Goal: Find specific page/section: Find specific page/section

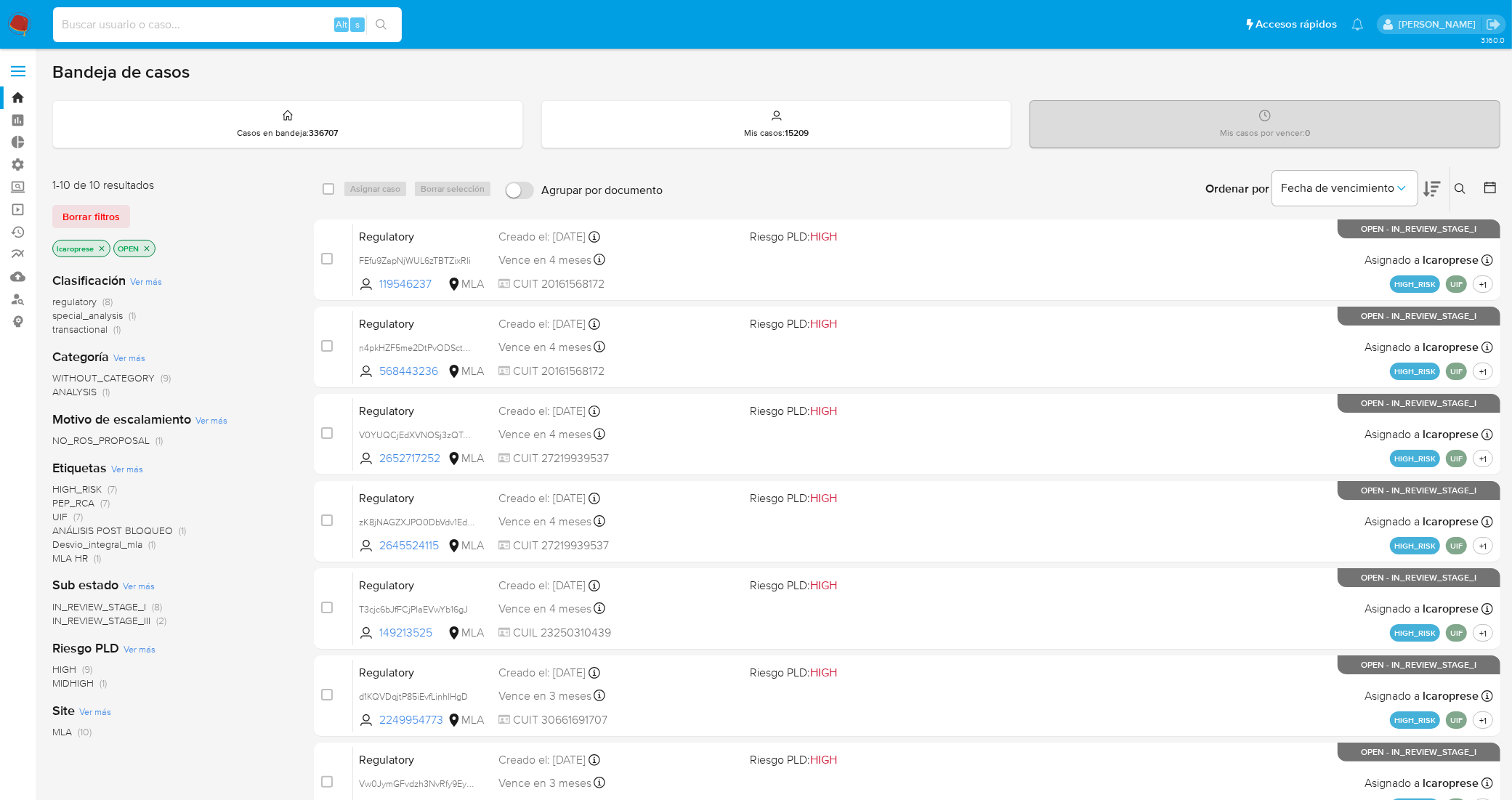
click at [292, 19] on input at bounding box center [227, 25] width 349 height 19
type input "EYhz5S5FXzVTWGP3dR1Noiwe"
click at [223, 26] on input at bounding box center [227, 25] width 349 height 19
paste input "EYhz5S5FXzVTWGP3dR1Noiwe"
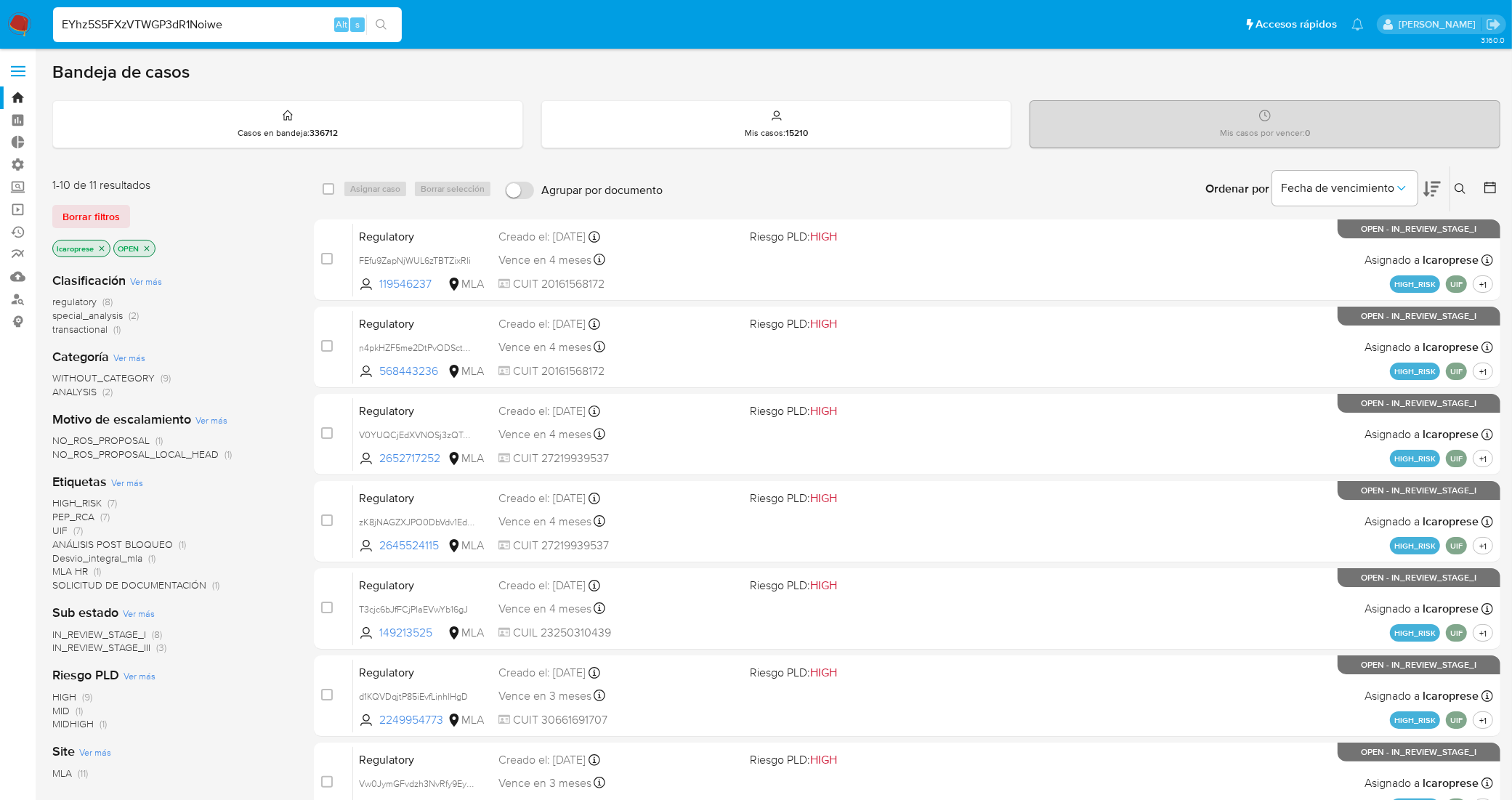
type input "EYhz5S5FXzVTWGP3dR1Noiwe"
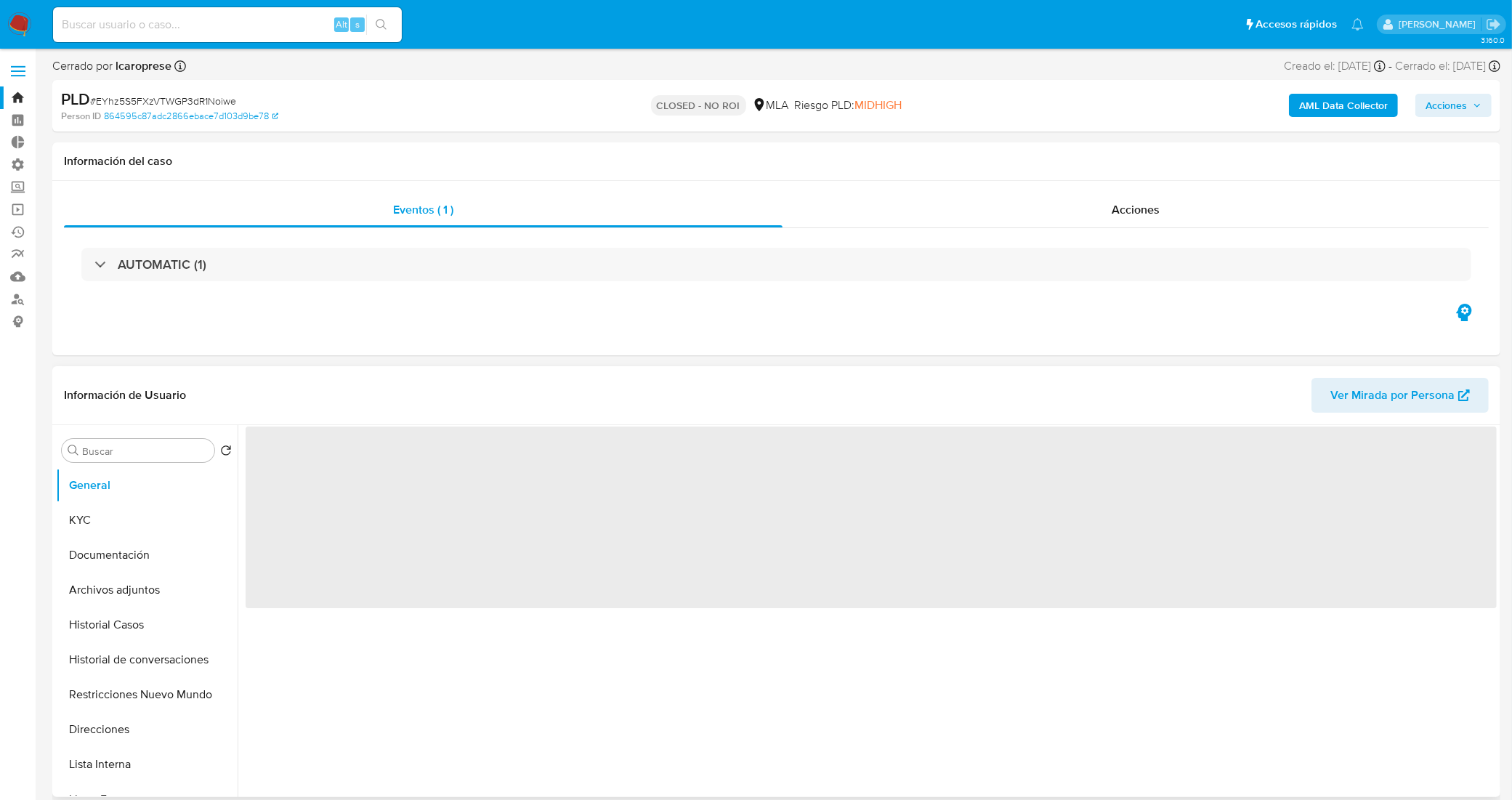
select select "10"
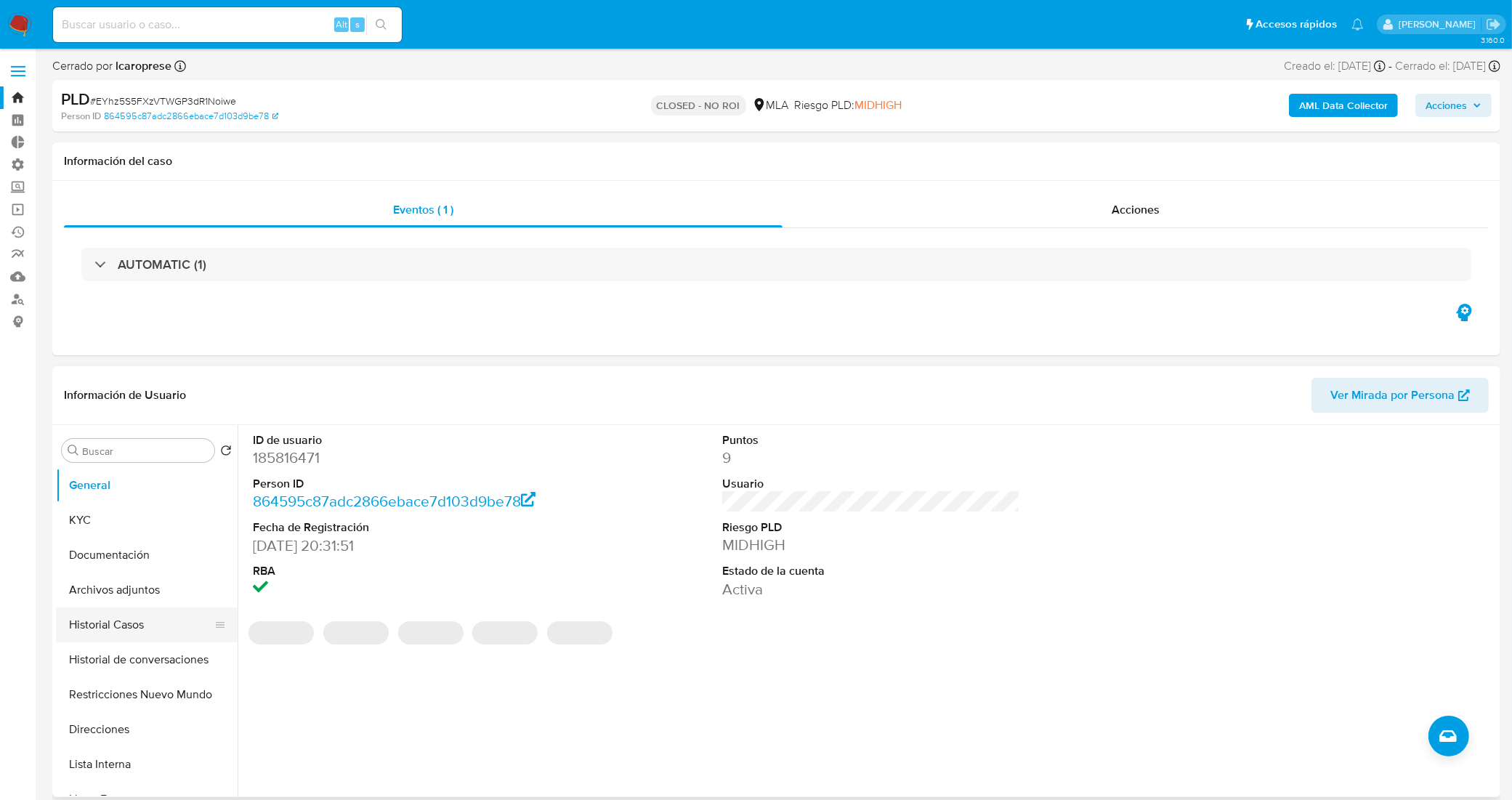
click at [131, 627] on button "Historial Casos" at bounding box center [141, 624] width 170 height 35
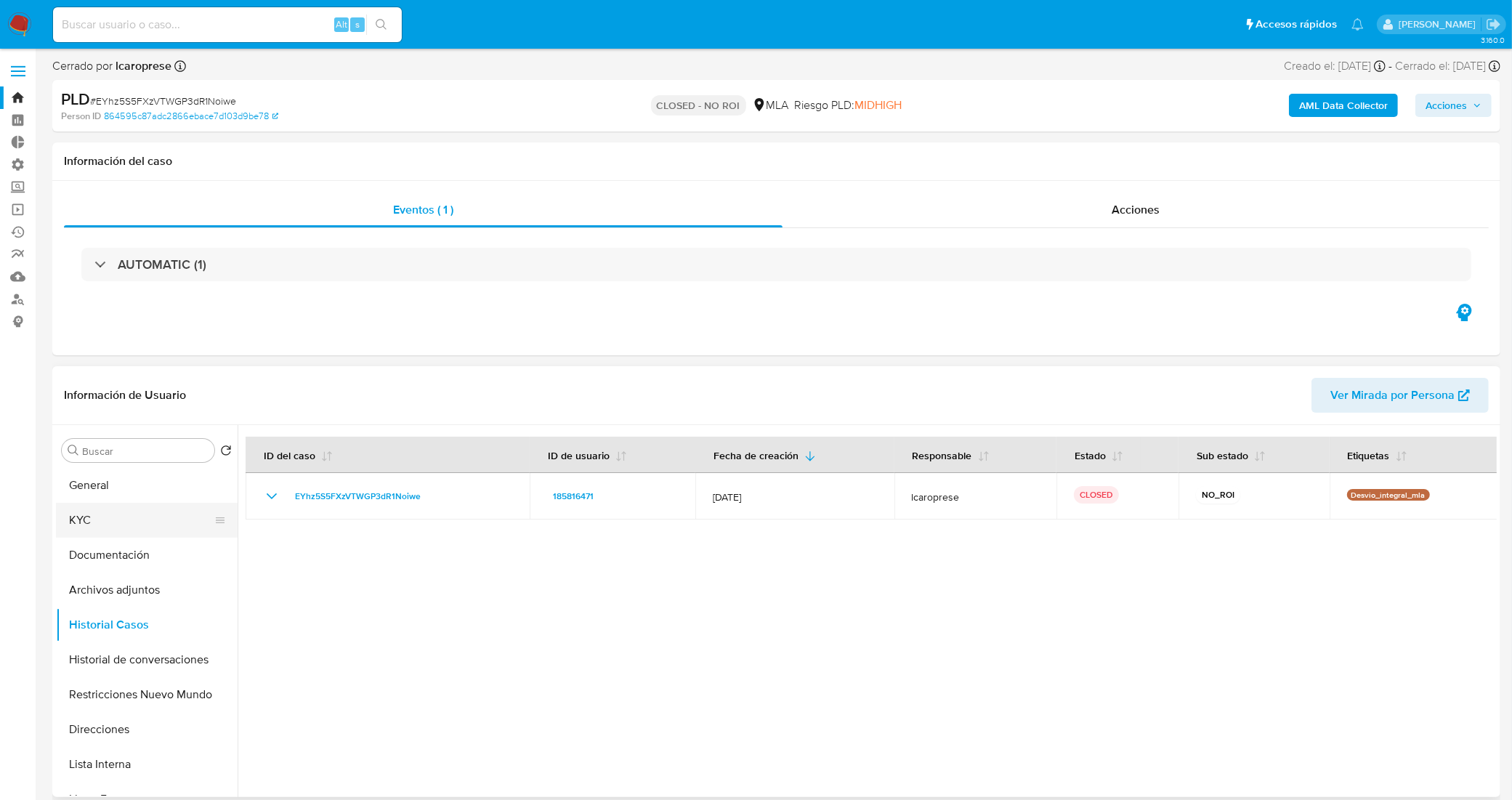
click at [110, 520] on button "KYC" at bounding box center [141, 520] width 170 height 35
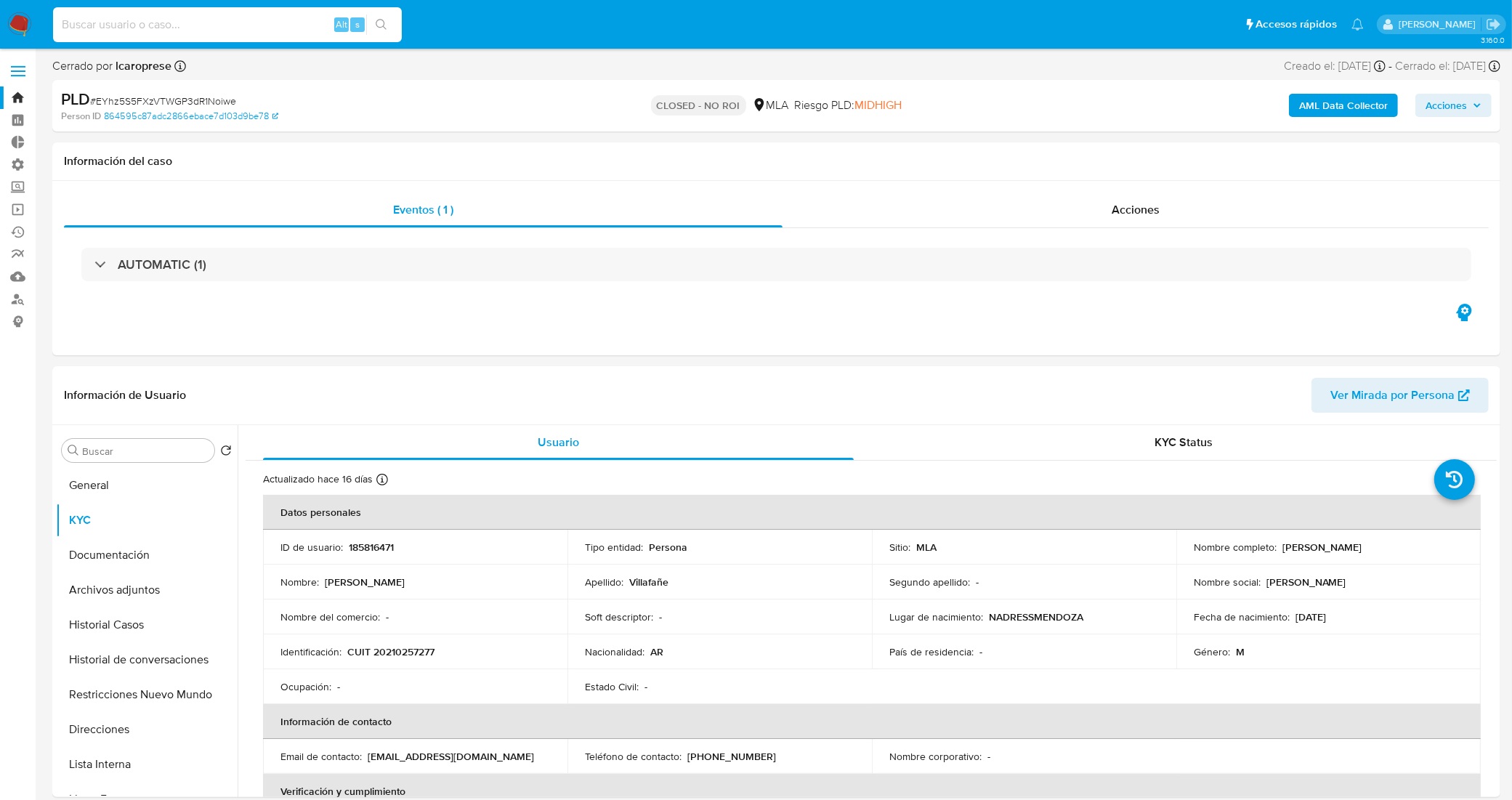
click at [223, 19] on input at bounding box center [227, 25] width 349 height 19
paste input "pCeodsJ8M6xthAuT2T44QCYr"
type input "pCeodsJ8M6xthAuT2T44QCYr"
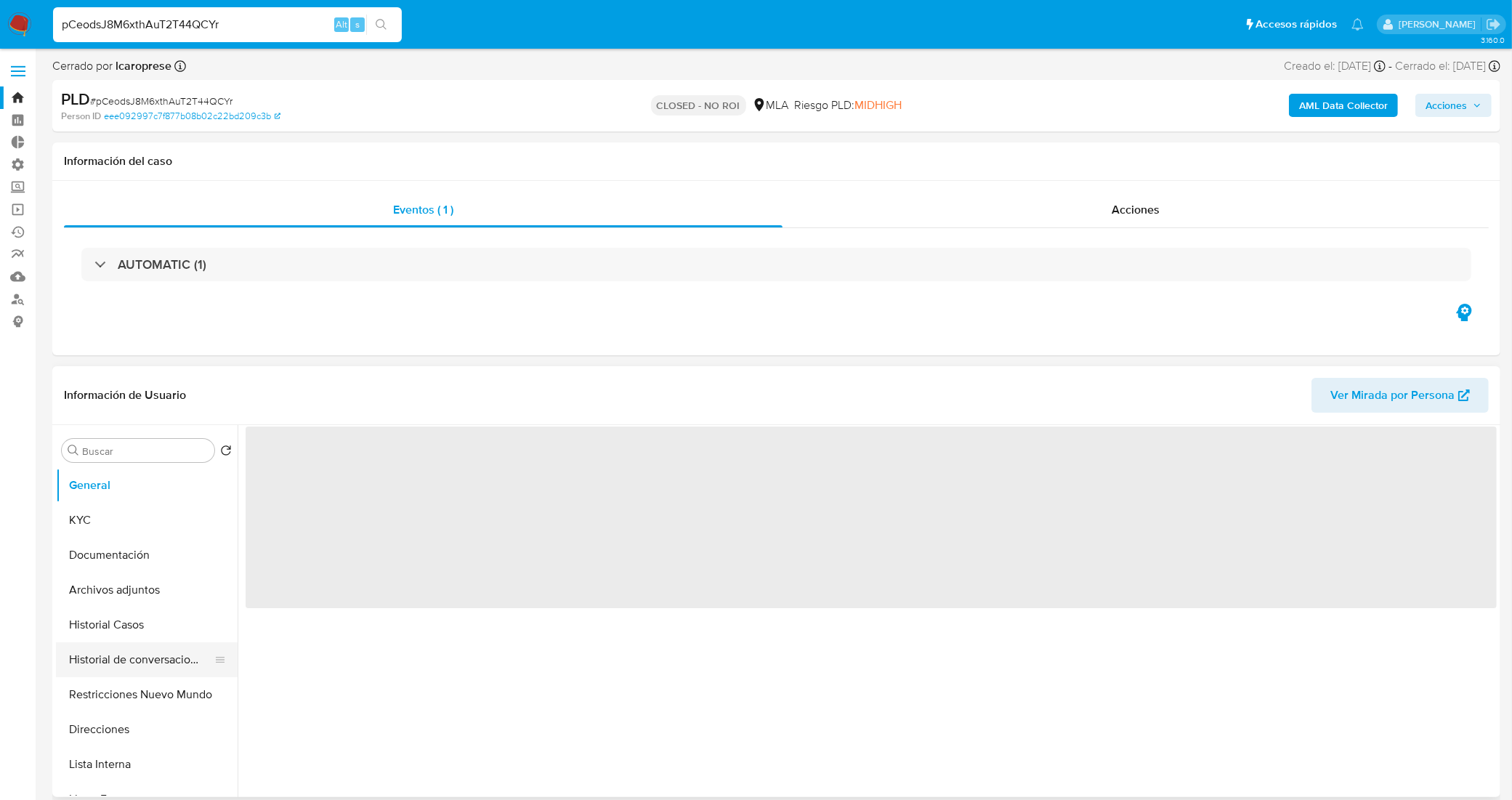
select select "10"
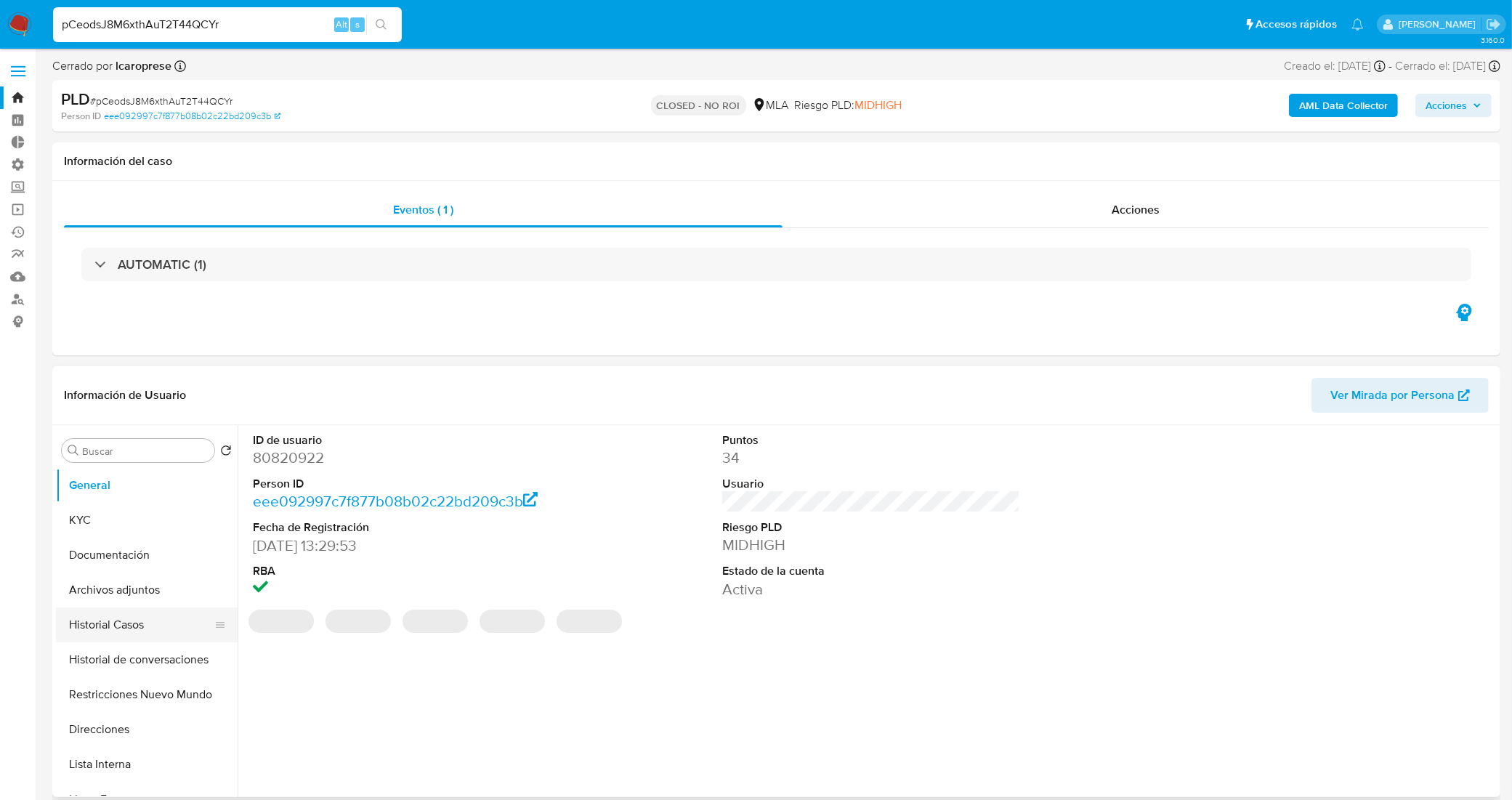
click at [154, 630] on button "Historial Casos" at bounding box center [141, 624] width 170 height 35
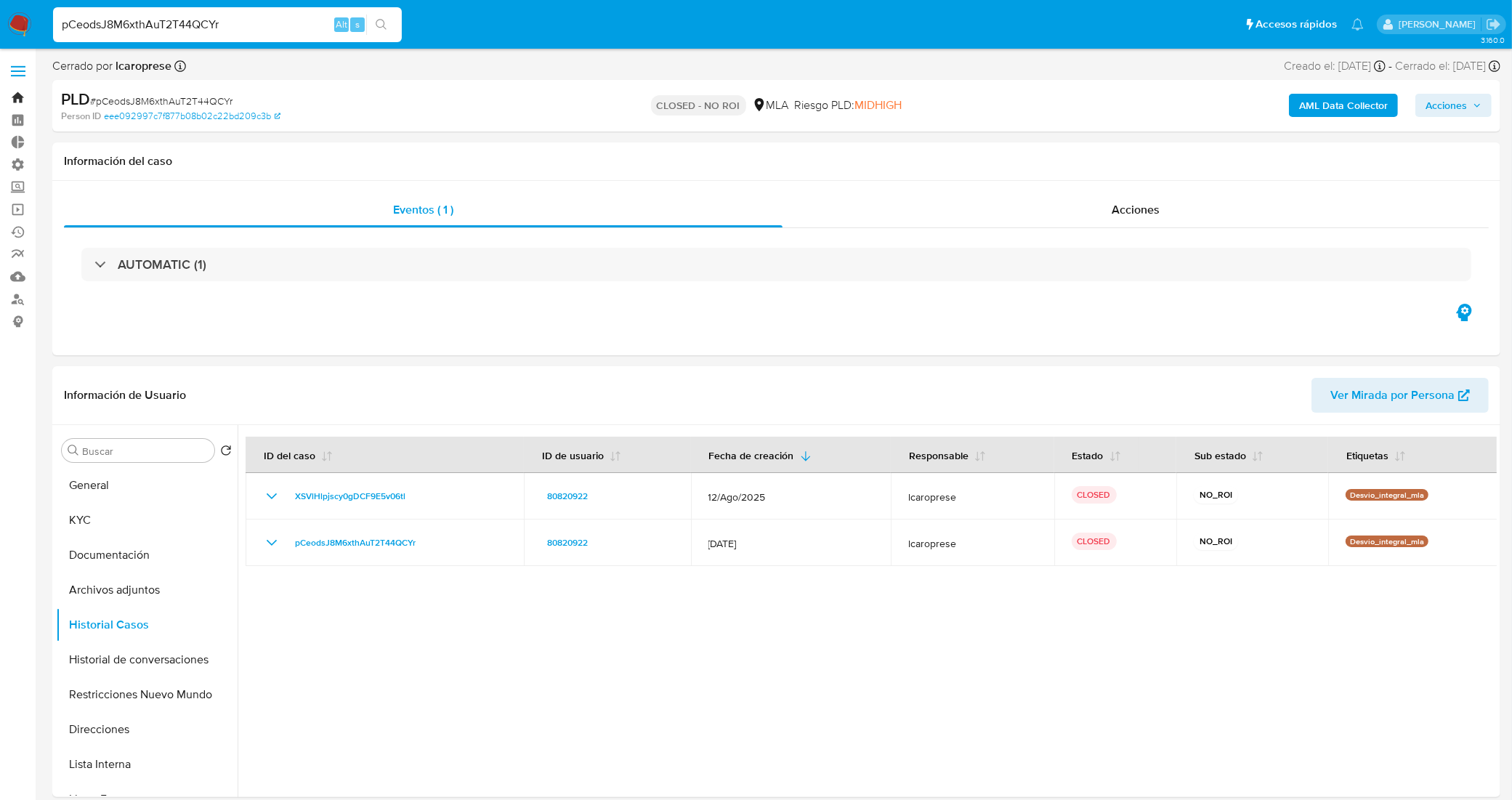
click at [17, 91] on link "Bandeja" at bounding box center [86, 97] width 173 height 22
